Goal: Task Accomplishment & Management: Manage account settings

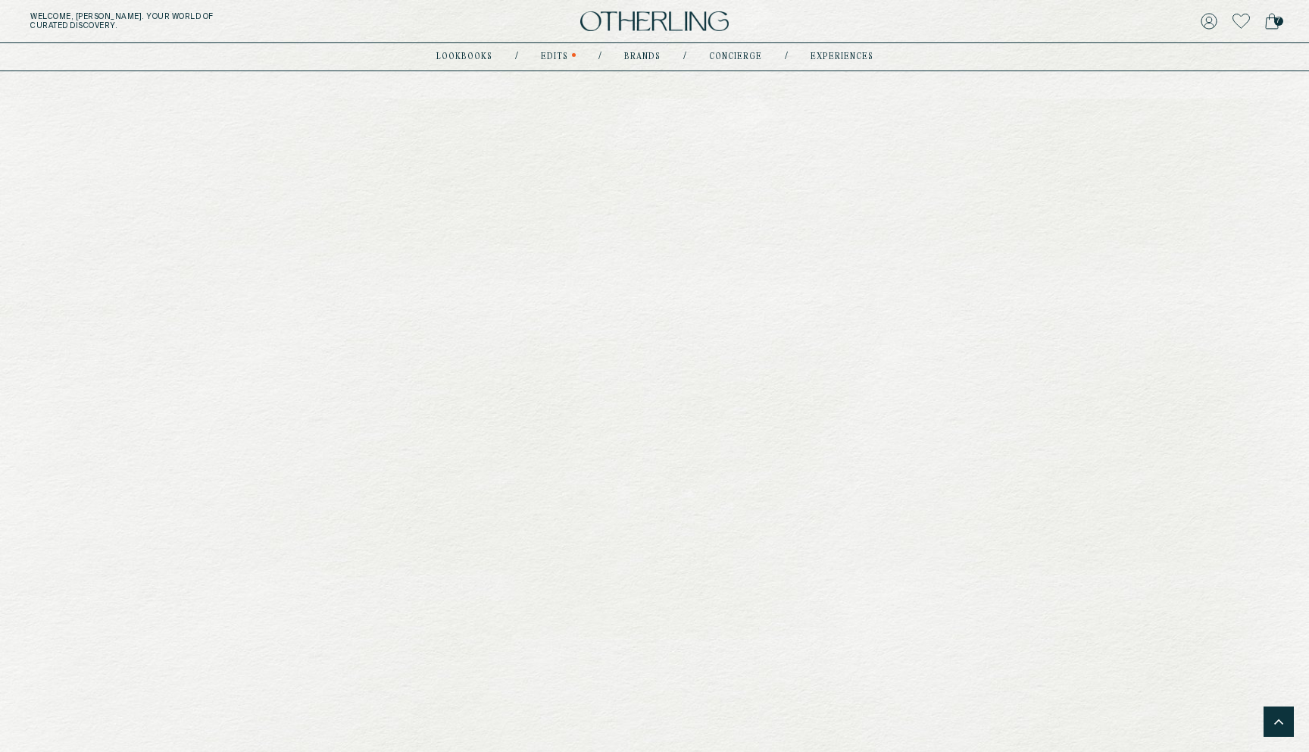
scroll to position [1054, 0]
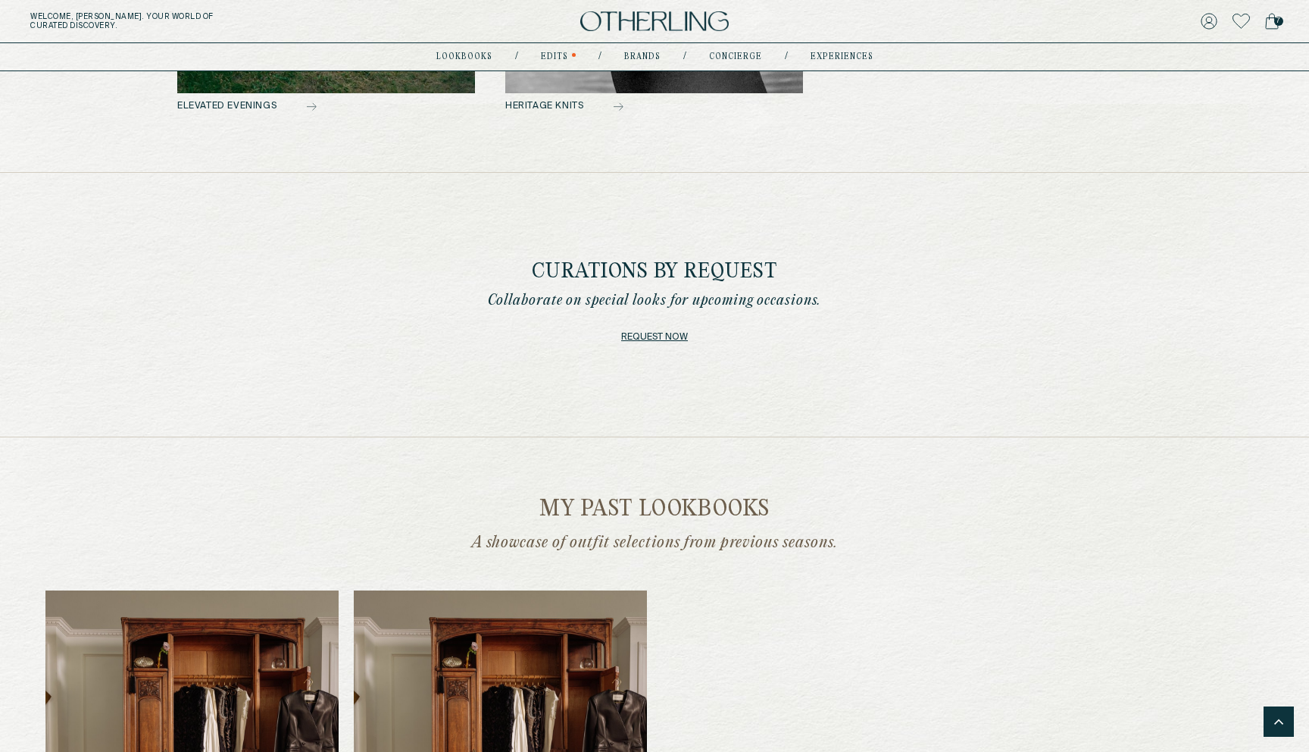
click at [674, 337] on link "Request now" at bounding box center [654, 337] width 67 height 21
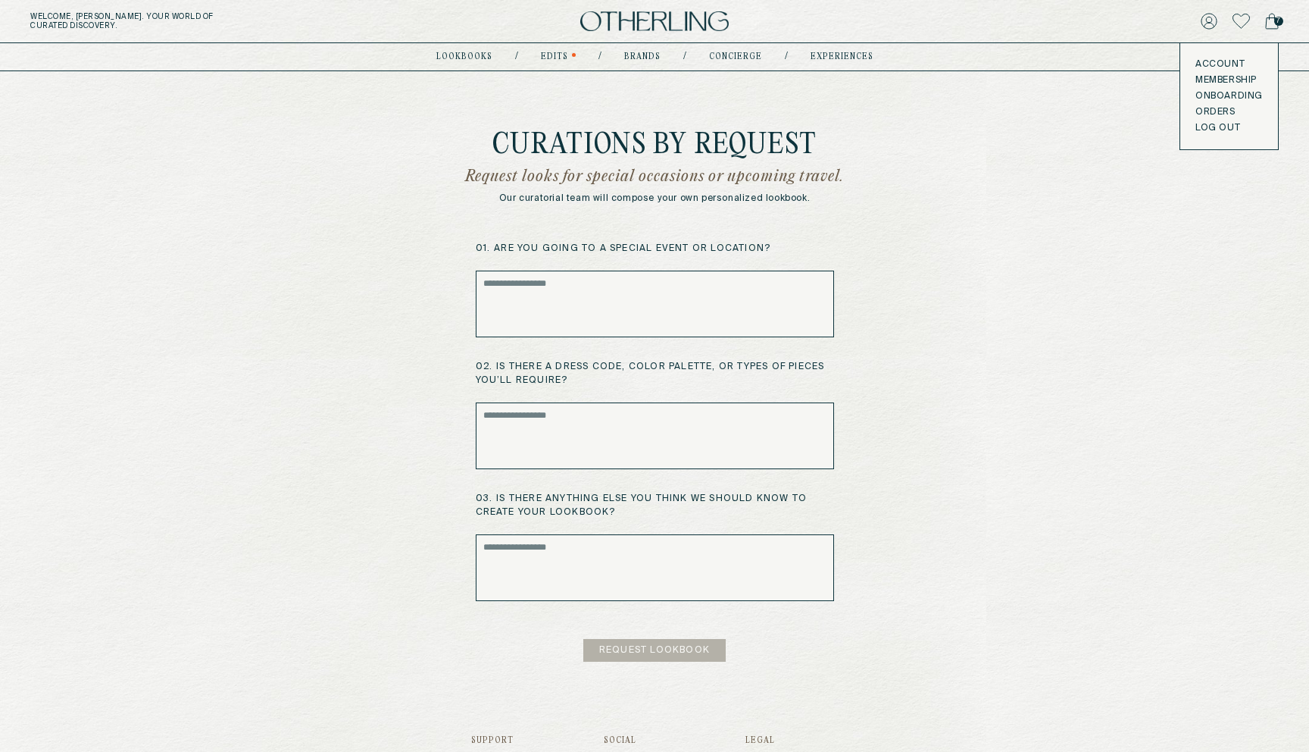
click at [651, 22] on img at bounding box center [654, 21] width 149 height 20
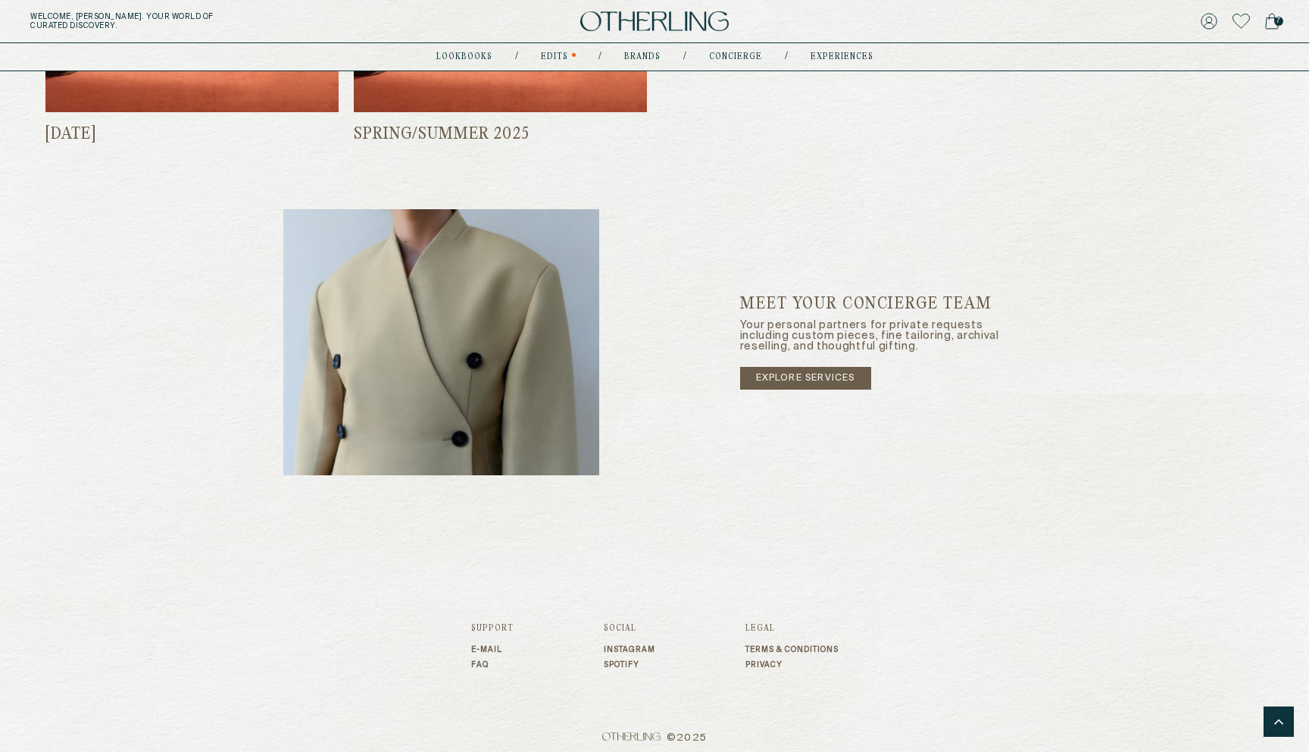
scroll to position [1932, 0]
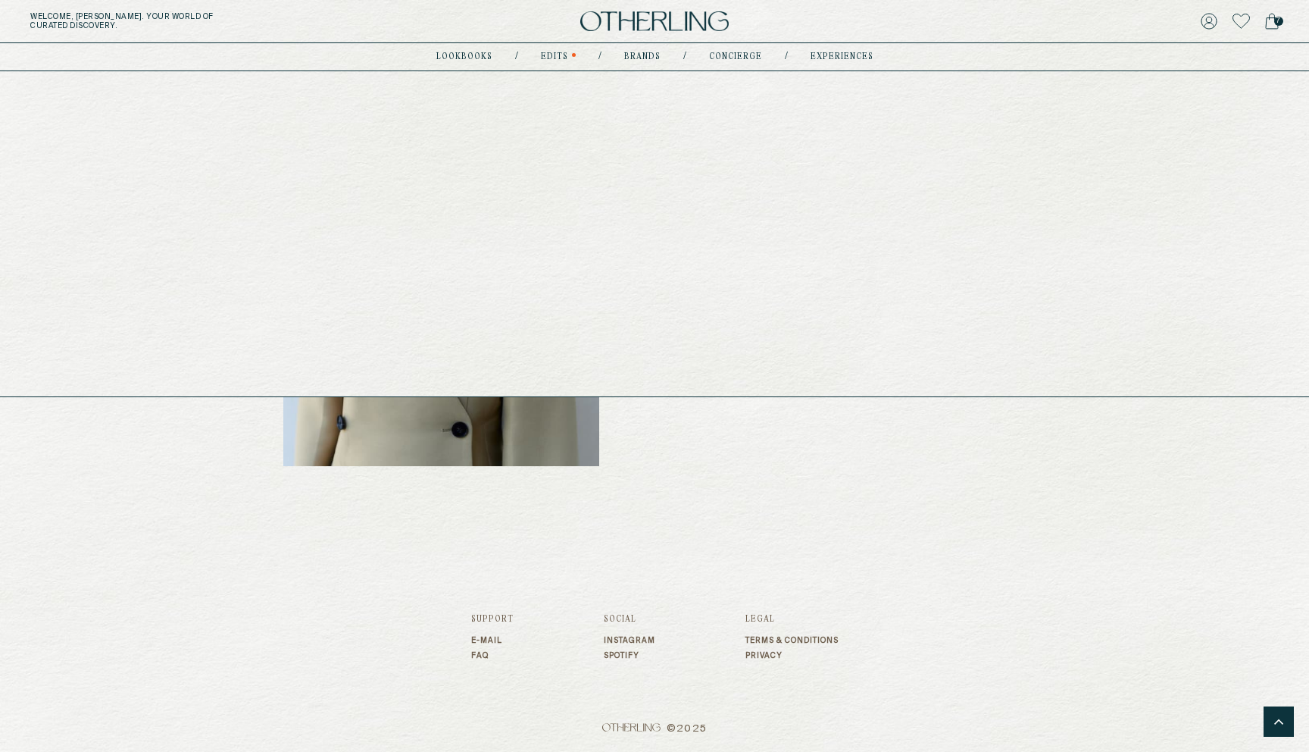
click at [853, 58] on link "experiences" at bounding box center [842, 57] width 63 height 8
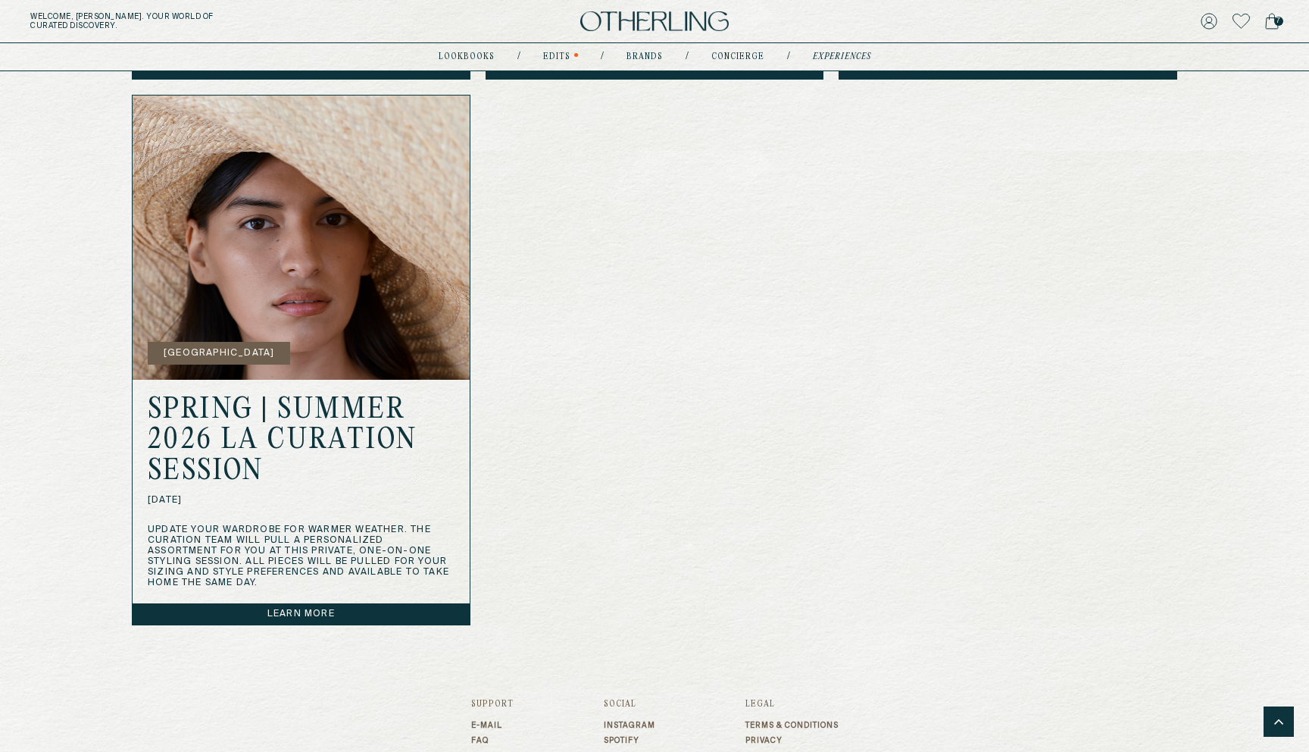
scroll to position [1081, 0]
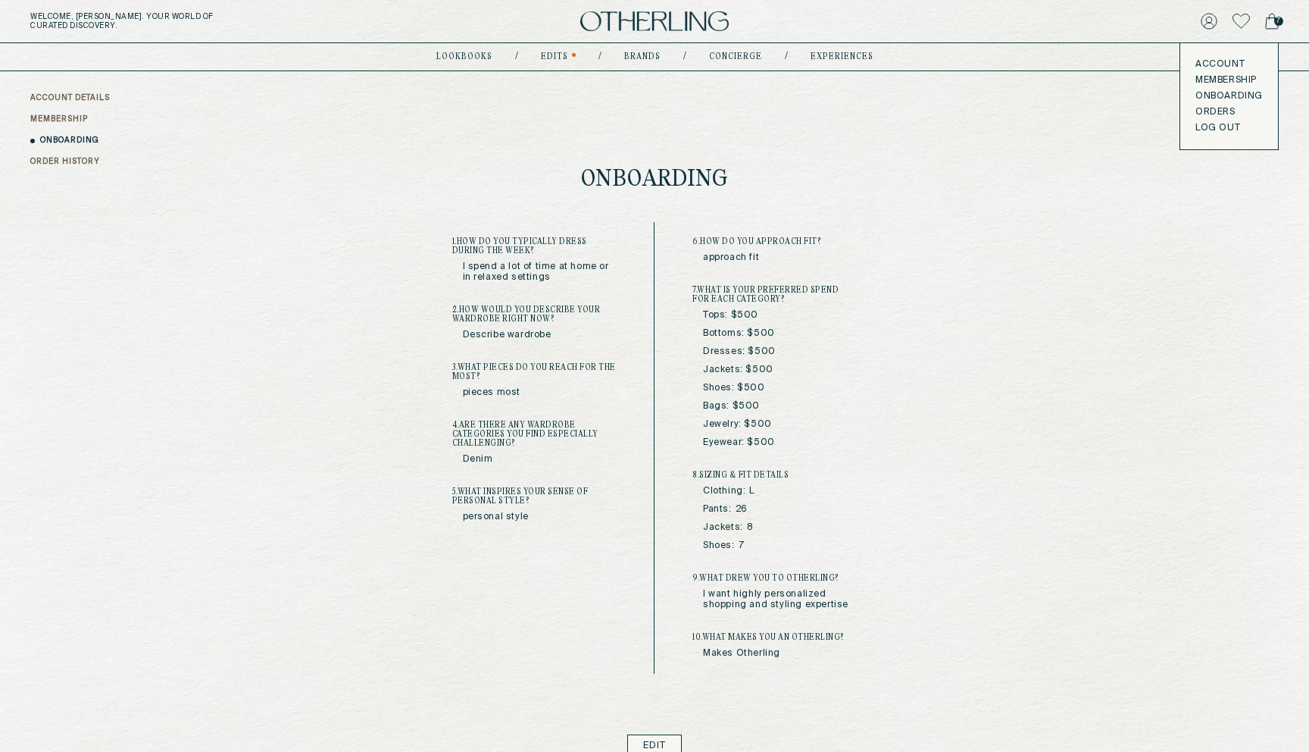
click at [1206, 124] on button "LOG OUT" at bounding box center [1218, 128] width 45 height 12
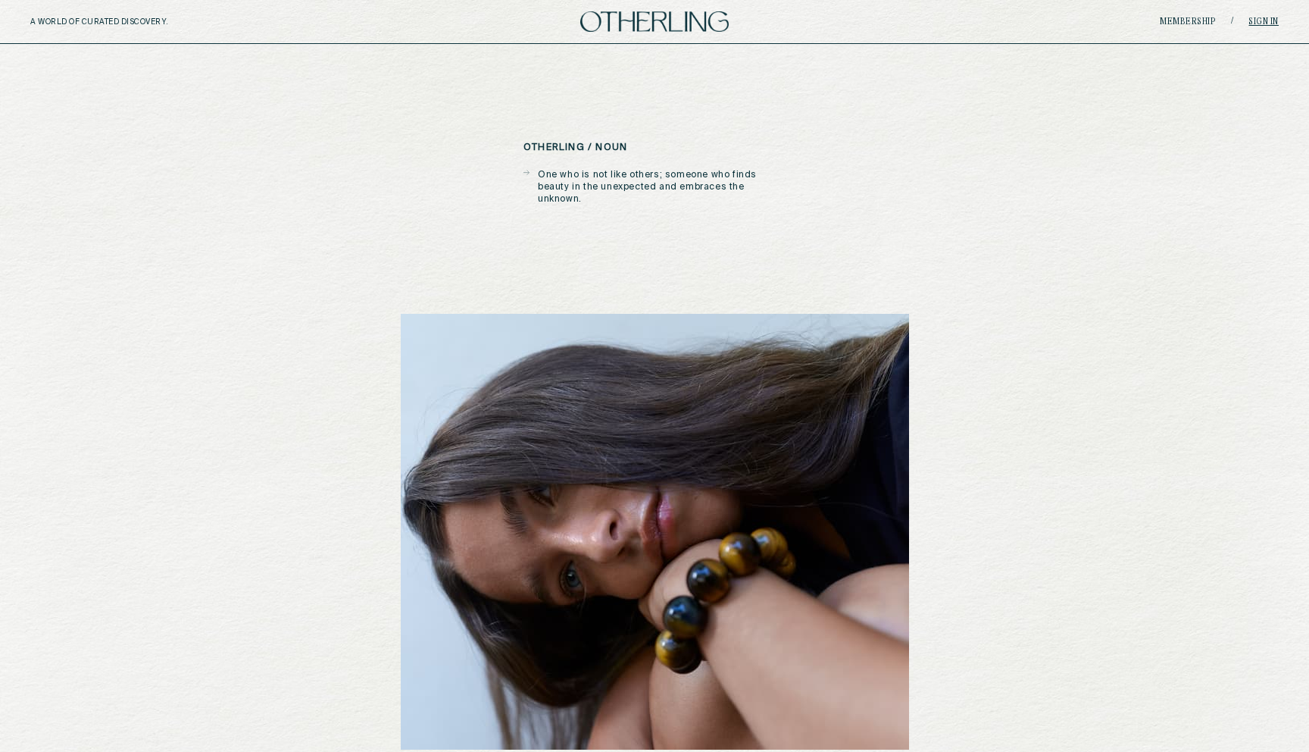
click at [1262, 23] on link "Sign in" at bounding box center [1264, 21] width 30 height 9
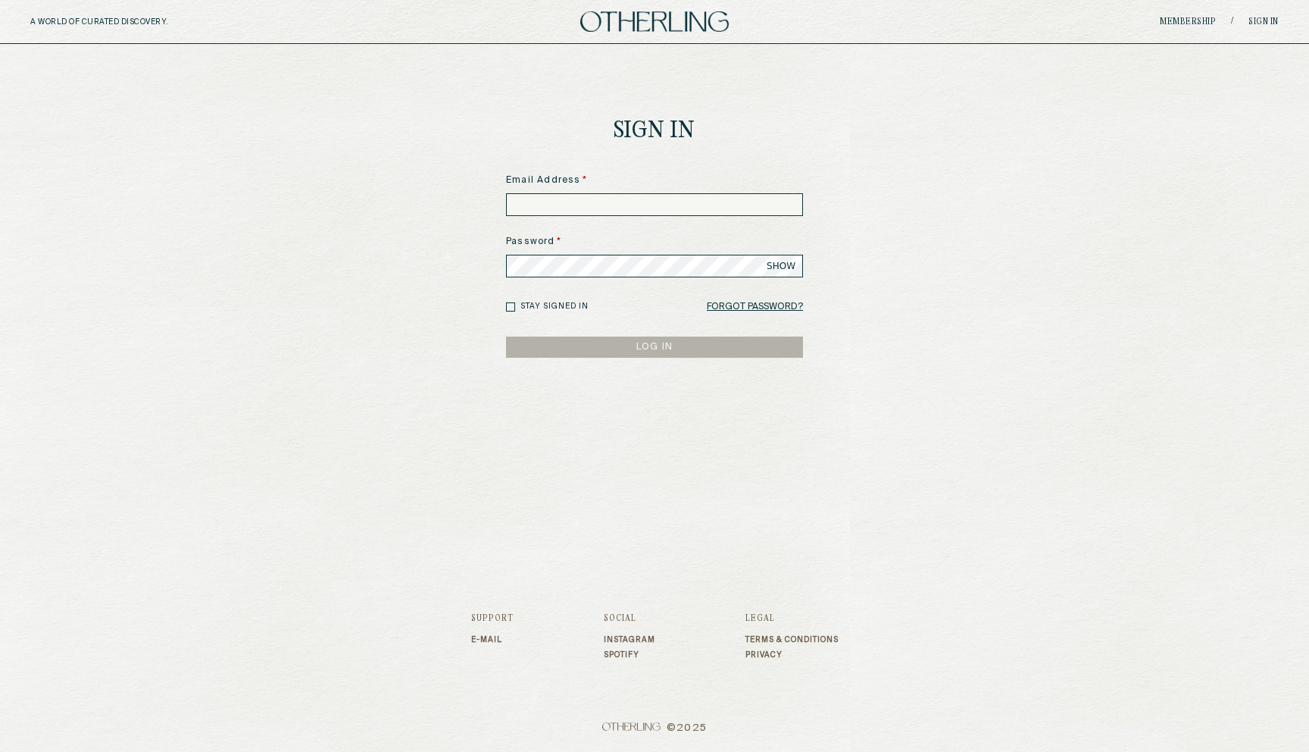
click at [581, 202] on input at bounding box center [654, 204] width 297 height 23
type input "**********"
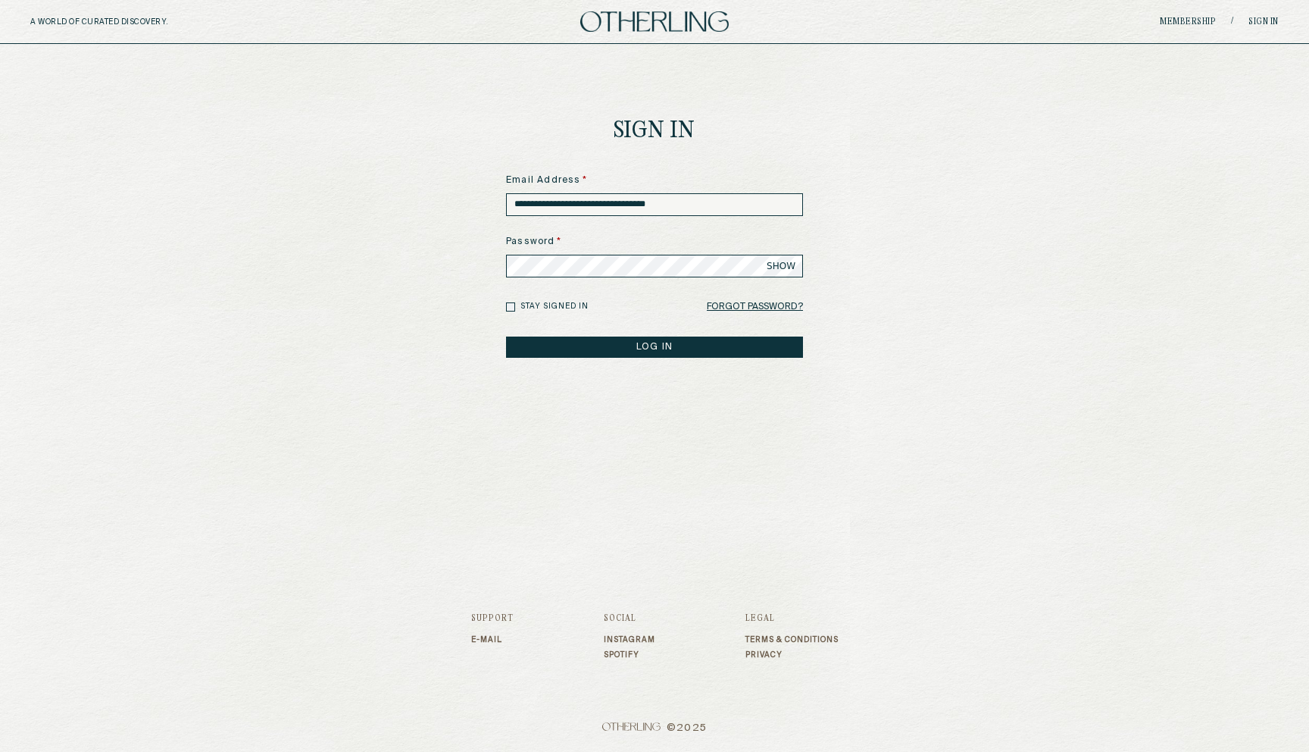
click at [506, 336] on button "LOG IN" at bounding box center [654, 346] width 297 height 21
